Goal: Task Accomplishment & Management: Manage account settings

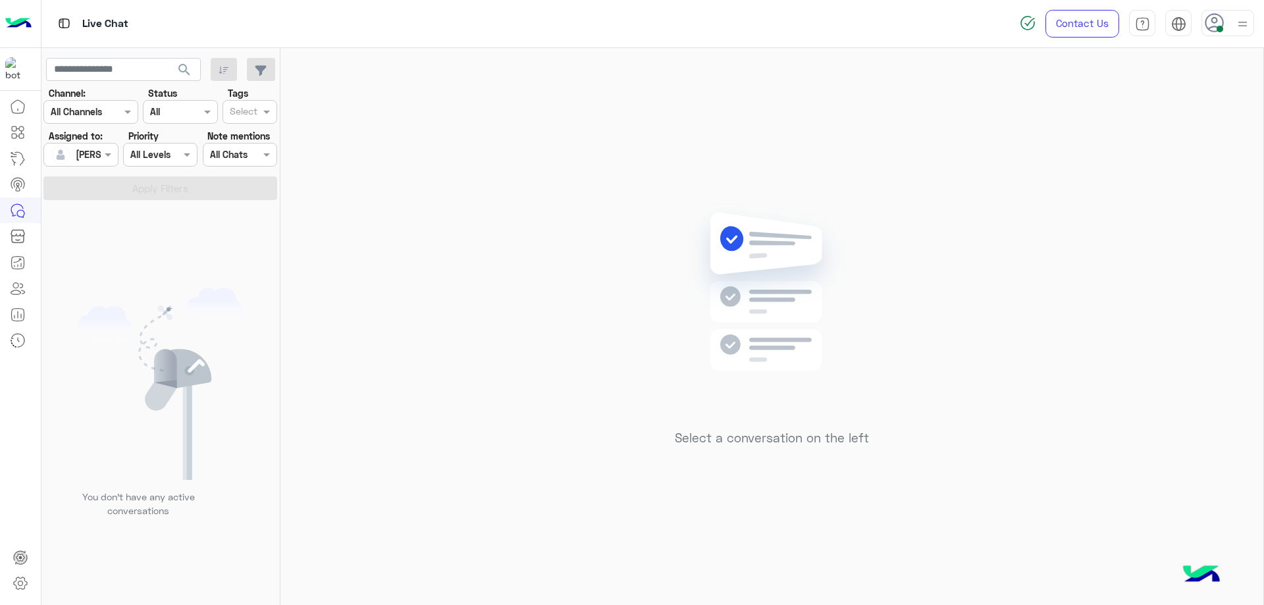
scroll to position [1, 0]
click at [1217, 13] on icon at bounding box center [1215, 23] width 20 height 20
click at [1220, 186] on label "Offline" at bounding box center [1172, 187] width 144 height 24
click at [1145, 292] on link "Sign Out" at bounding box center [1137, 290] width 37 height 11
